Goal: Information Seeking & Learning: Learn about a topic

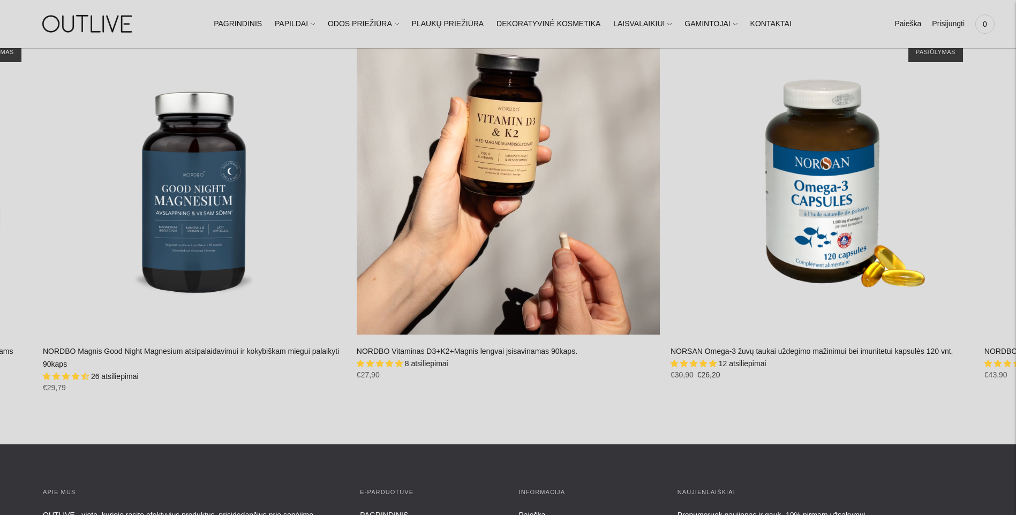
scroll to position [1124, 0]
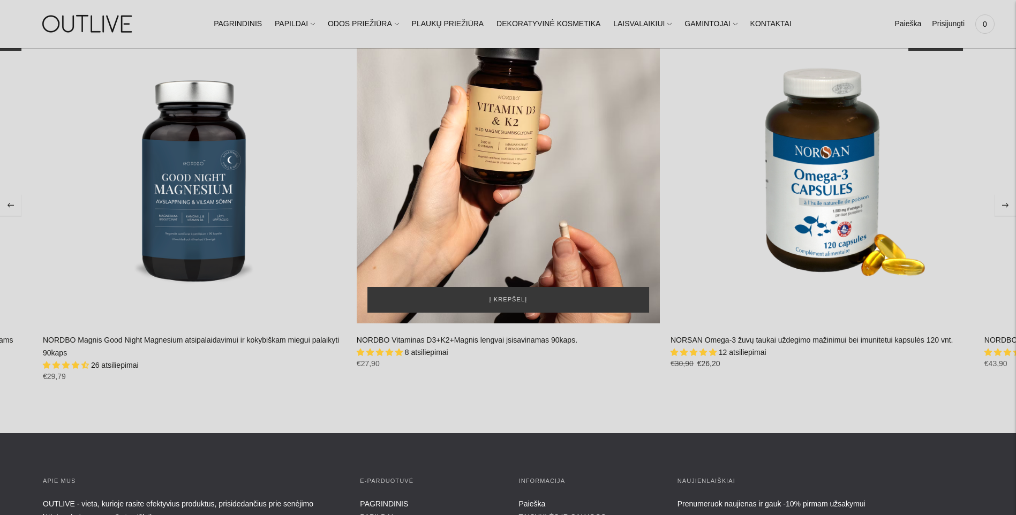
click at [513, 130] on div "NORDBO Vitaminas D3+K2+Magnis lengvai įsisavinamas 90kaps.\a" at bounding box center [508, 171] width 303 height 303
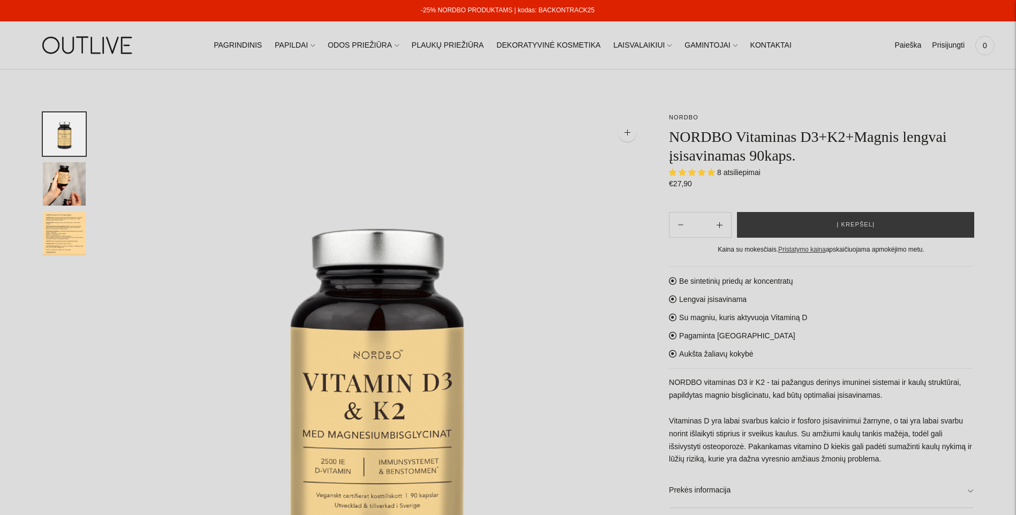
select select "**********"
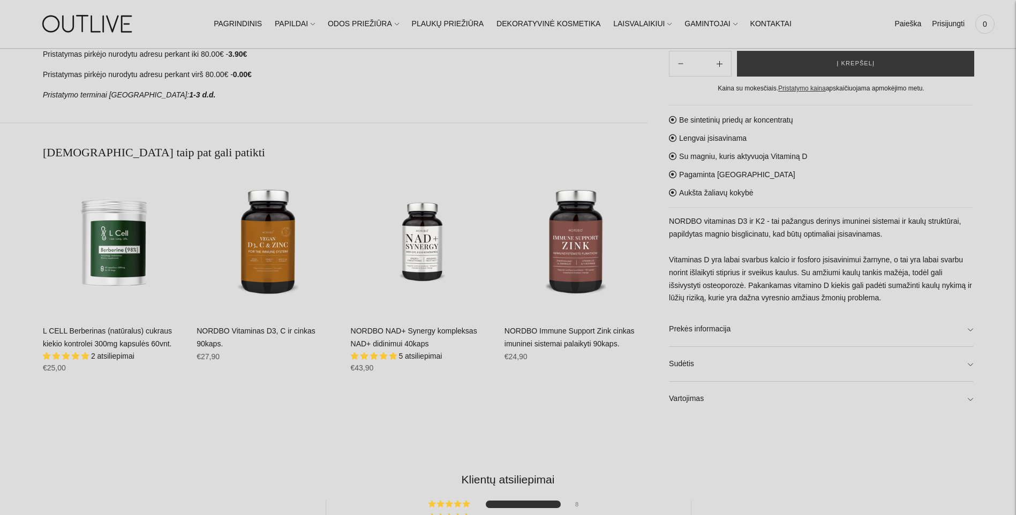
scroll to position [750, 0]
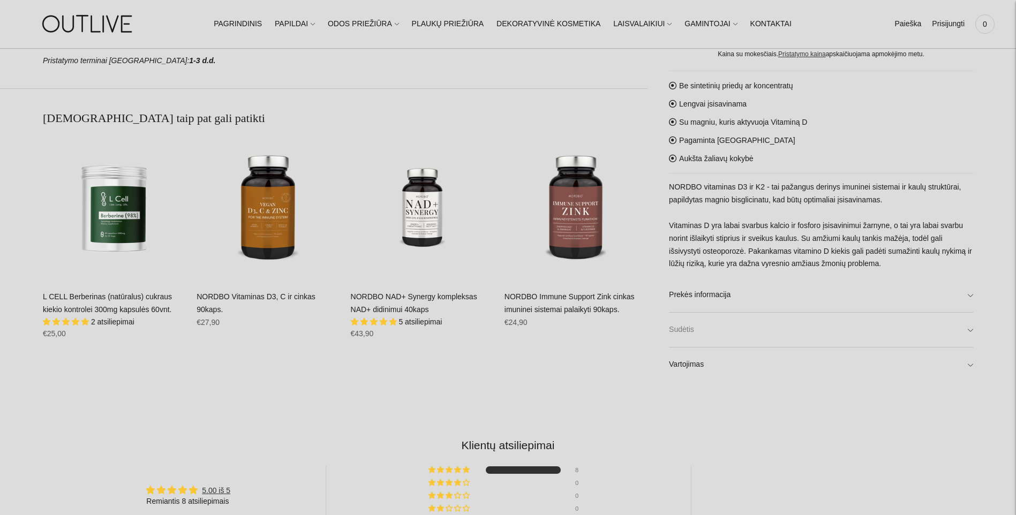
click at [966, 329] on link "Sudėtis" at bounding box center [821, 330] width 304 height 34
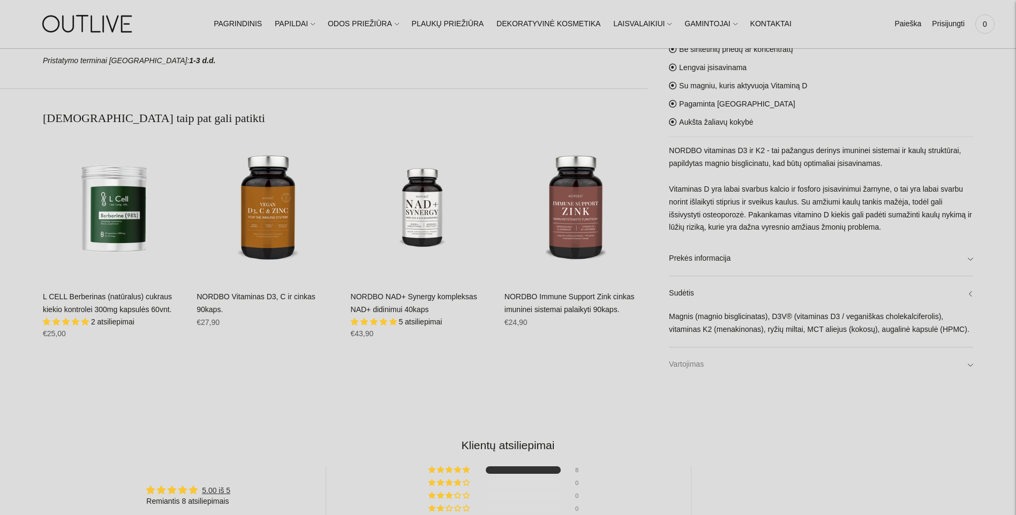
click at [965, 365] on link "Vartojimas" at bounding box center [821, 364] width 304 height 34
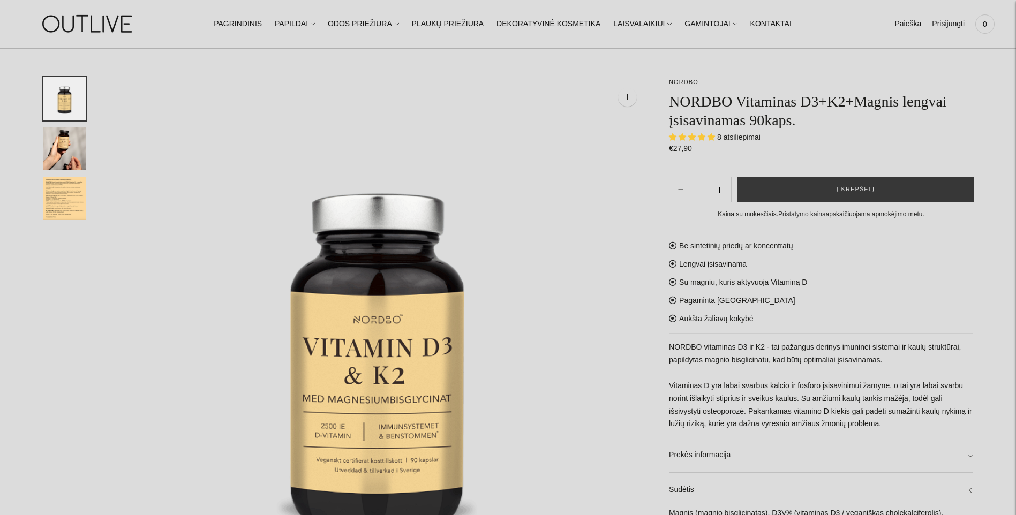
scroll to position [54, 0]
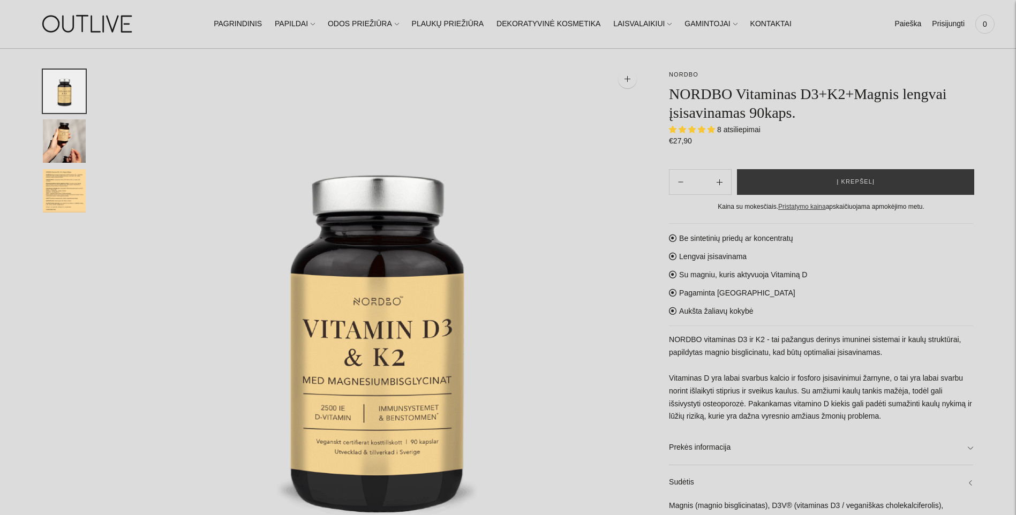
click at [60, 197] on img "Translation missing: en.general.accessibility.image_thumbail" at bounding box center [64, 190] width 43 height 43
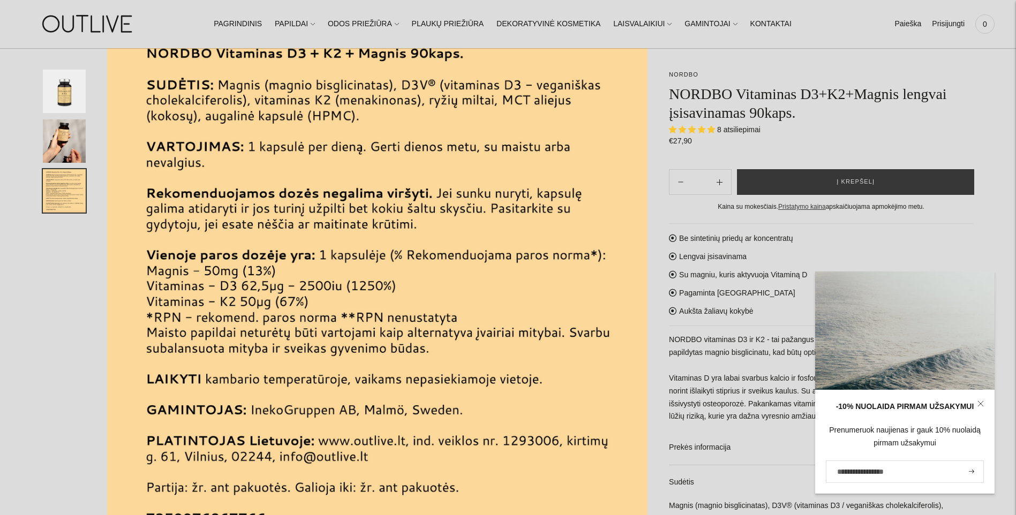
scroll to position [75, 0]
